Goal: Find contact information: Find contact information

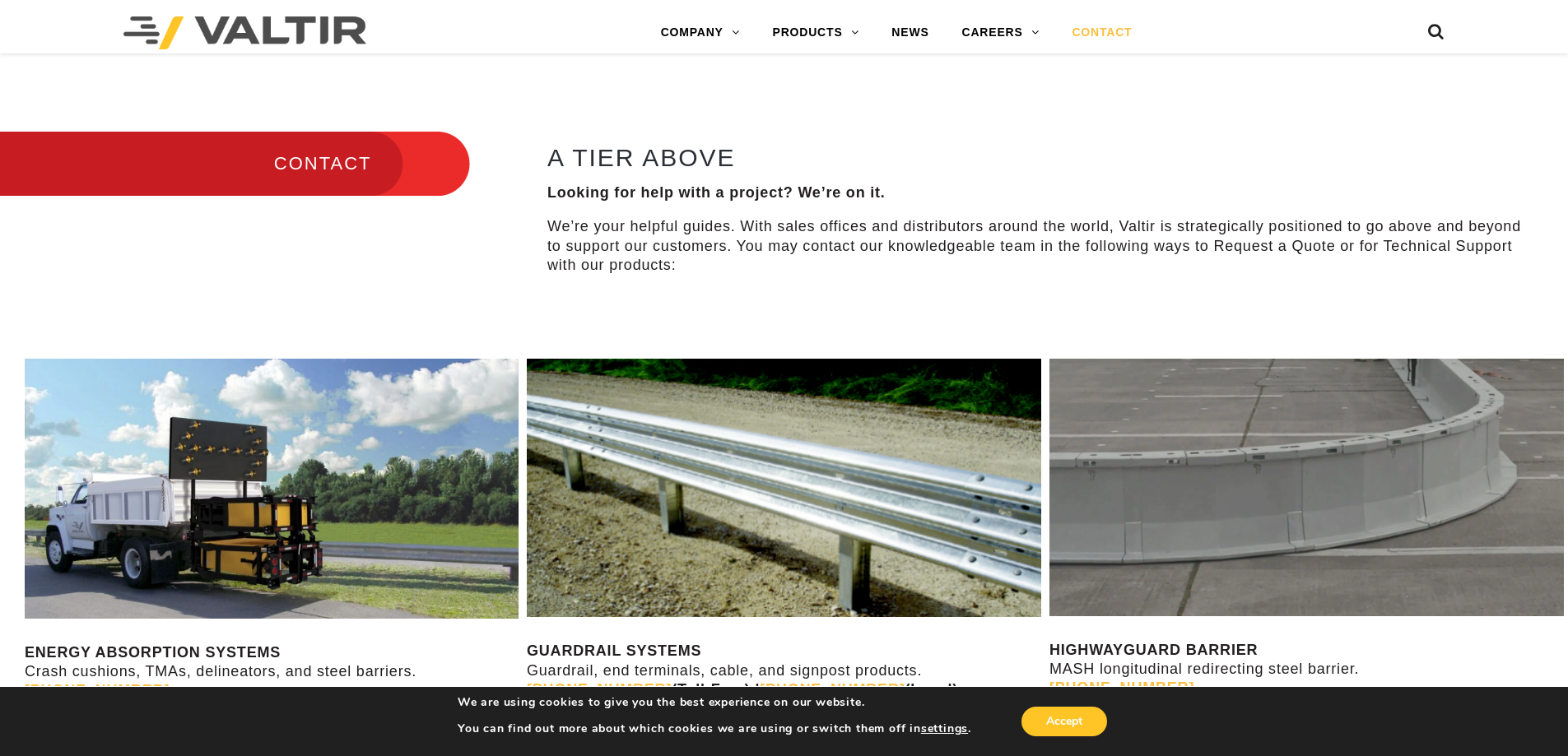
scroll to position [658, 0]
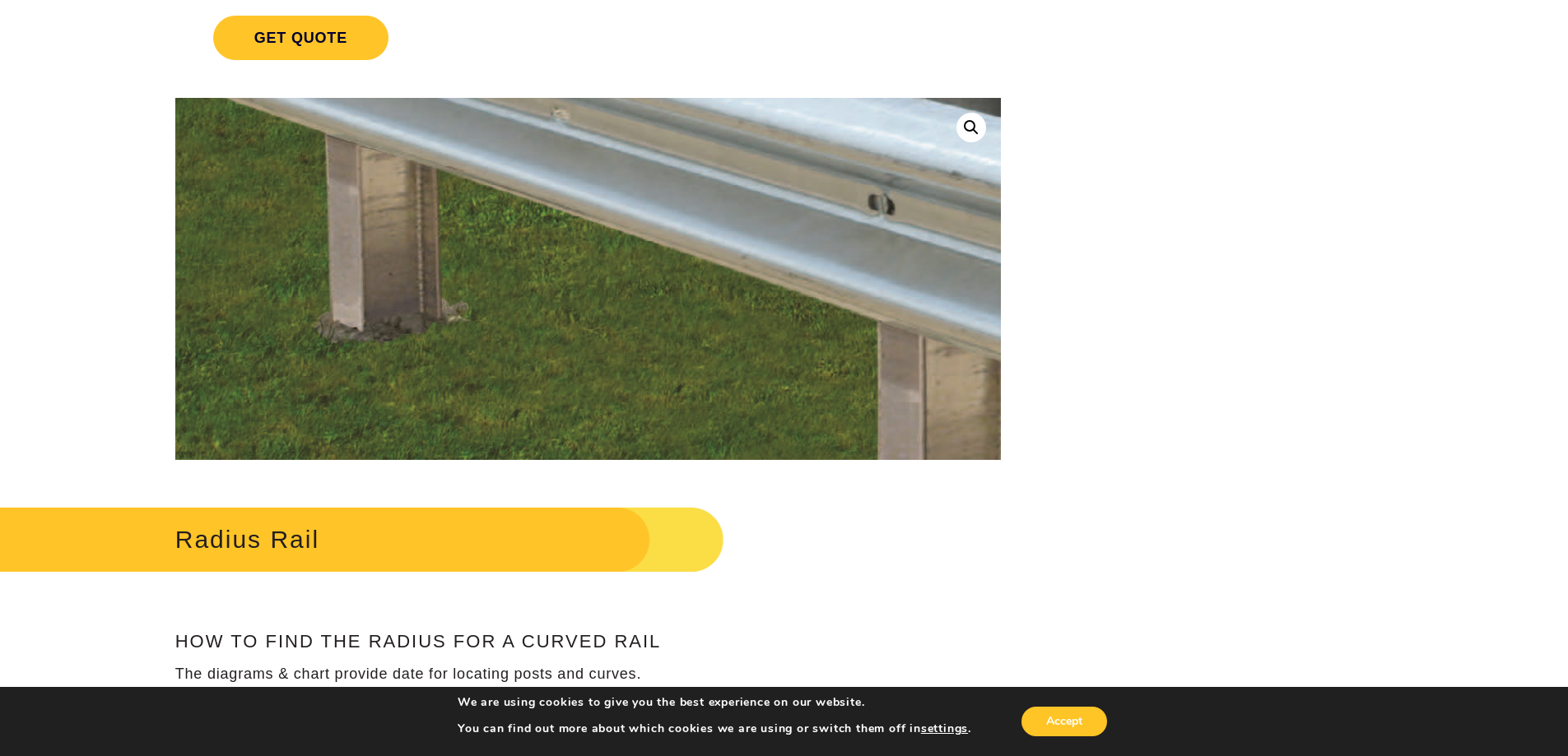
scroll to position [576, 0]
